Goal: Transaction & Acquisition: Obtain resource

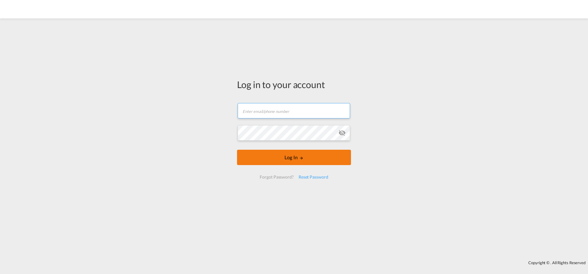
type input "[EMAIL_ADDRESS][PERSON_NAME][DOMAIN_NAME]"
click at [287, 161] on button "Log In" at bounding box center [294, 157] width 114 height 15
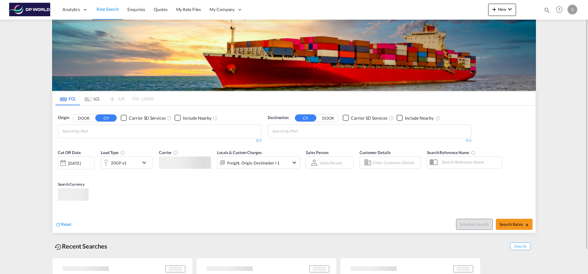
click at [116, 131] on input "Chips input." at bounding box center [91, 131] width 58 height 10
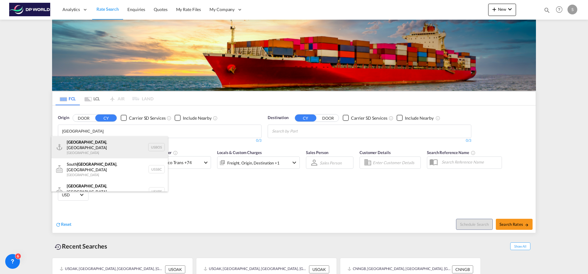
type input "[GEOGRAPHIC_DATA]"
click at [114, 142] on div "[GEOGRAPHIC_DATA] , [GEOGRAPHIC_DATA] [GEOGRAPHIC_DATA] USBOS" at bounding box center [109, 147] width 116 height 22
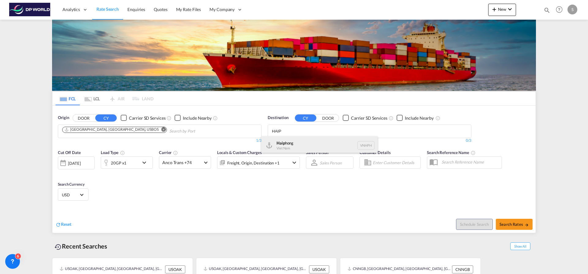
type input "HAIP"
click at [303, 140] on div "Haip hong Viet Nam VNHPH" at bounding box center [319, 145] width 116 height 18
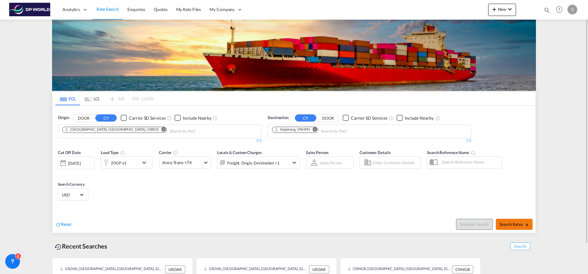
click at [519, 222] on span "Search Rates" at bounding box center [514, 224] width 29 height 5
type input "USBOS to VNHPH / [DATE]"
